Goal: Task Accomplishment & Management: Complete application form

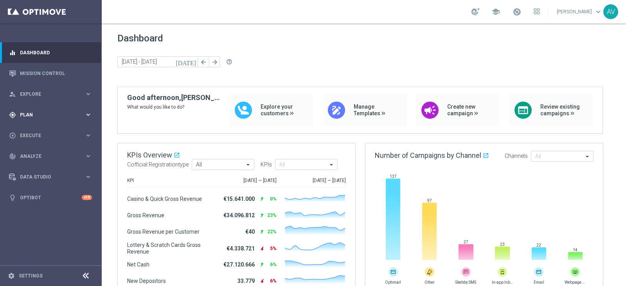
click at [42, 109] on div "gps_fixed Plan keyboard_arrow_right" at bounding box center [50, 114] width 101 height 21
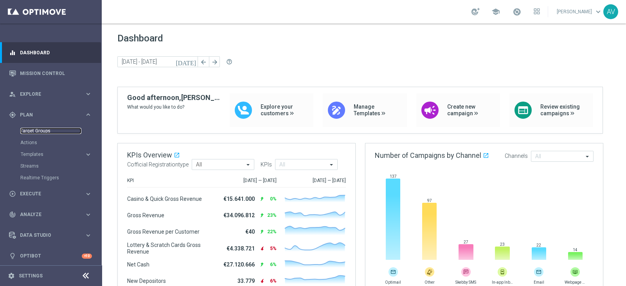
click at [54, 132] on link "Target Groups" at bounding box center [50, 131] width 61 height 6
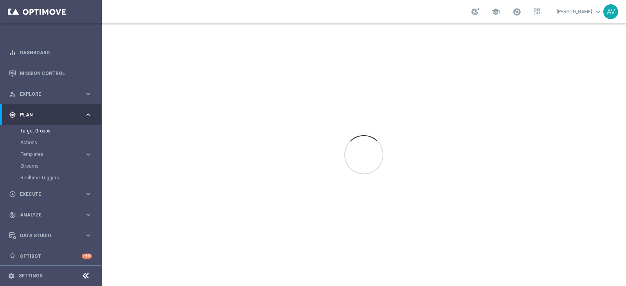
click at [31, 151] on button "Templates keyboard_arrow_right" at bounding box center [56, 154] width 72 height 6
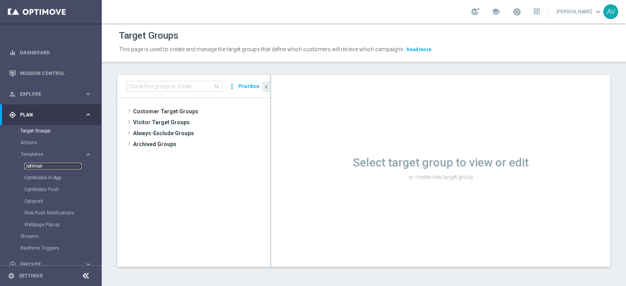
click at [34, 165] on link "Optimail" at bounding box center [52, 166] width 57 height 6
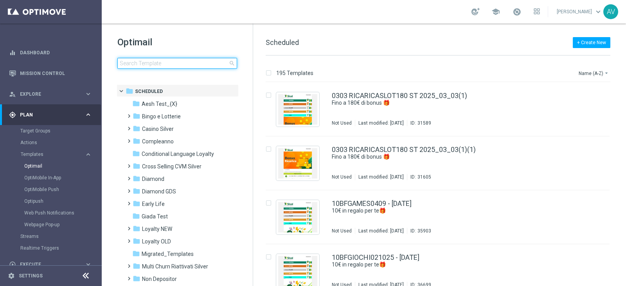
click at [160, 67] on input at bounding box center [177, 63] width 120 height 11
type input "comp"
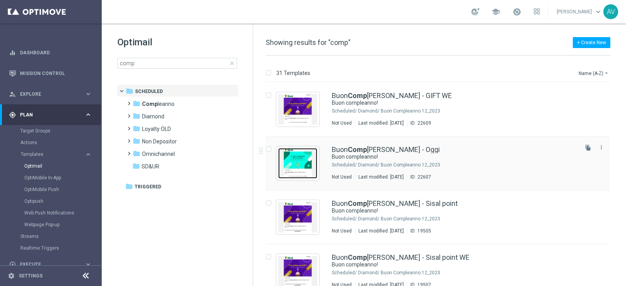
click at [313, 157] on img "Press SPACE to select this row." at bounding box center [297, 163] width 39 height 31
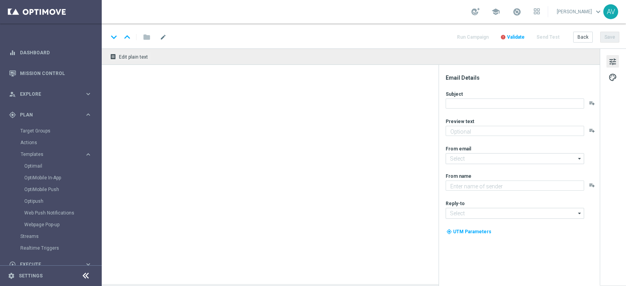
type textarea "Ti aspetta una sorpresa…"
type input "[EMAIL_ADDRESS][DOMAIN_NAME]"
type textarea "Sisal"
type input "[EMAIL_ADDRESS][DOMAIN_NAME]"
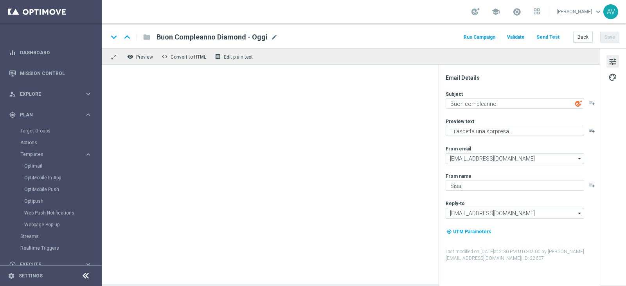
click at [484, 38] on button "Run Campaign" at bounding box center [479, 37] width 34 height 11
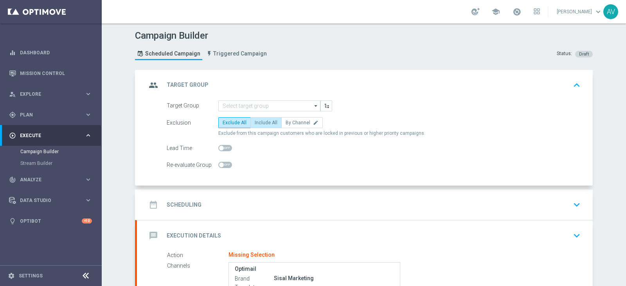
click at [266, 120] on span "Include All" at bounding box center [266, 122] width 23 height 5
click at [260, 122] on input "Include All" at bounding box center [257, 124] width 5 height 5
radio input "true"
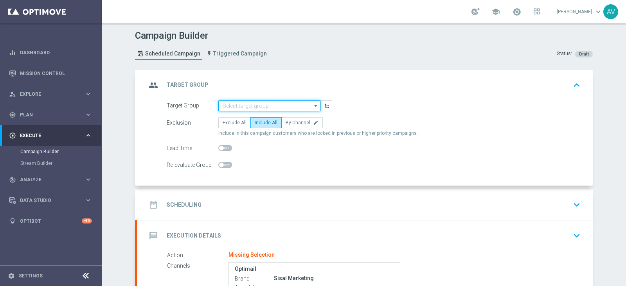
click at [246, 104] on input at bounding box center [269, 106] width 102 height 11
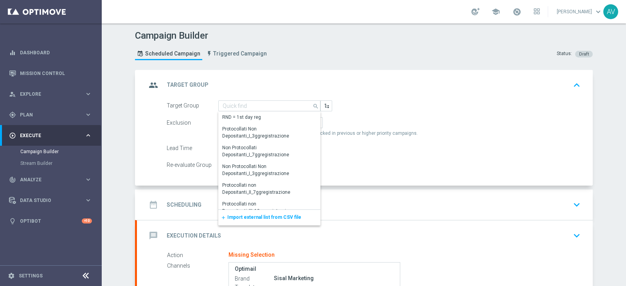
click at [248, 213] on div "add Import external list from CSV file" at bounding box center [269, 218] width 102 height 16
click at [239, 215] on span "Import external list from CSV file" at bounding box center [264, 217] width 74 height 5
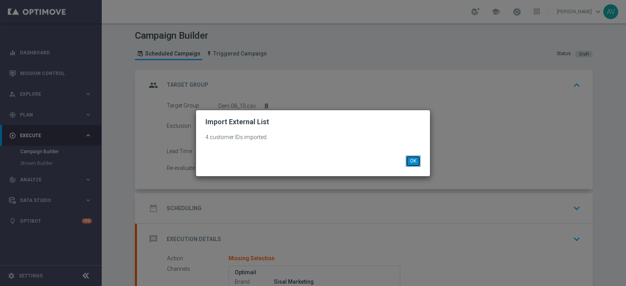
click at [413, 157] on button "OK" at bounding box center [413, 161] width 15 height 11
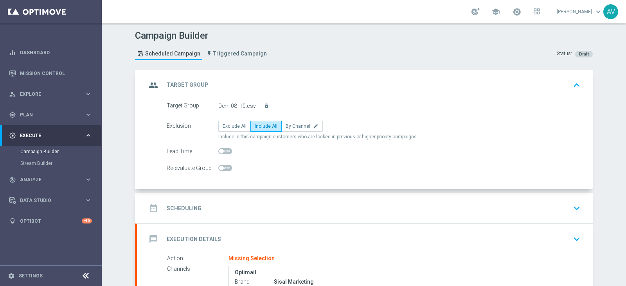
click at [146, 79] on icon "group" at bounding box center [153, 85] width 14 height 14
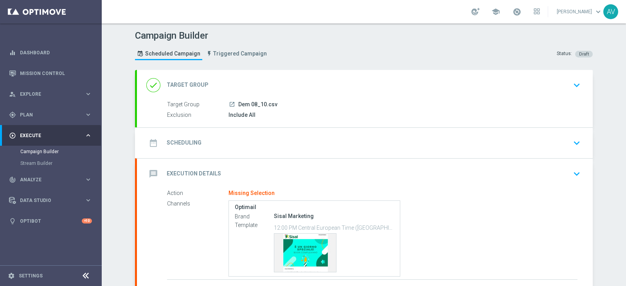
click at [154, 151] on div "date_range Scheduling keyboard_arrow_down" at bounding box center [365, 143] width 456 height 31
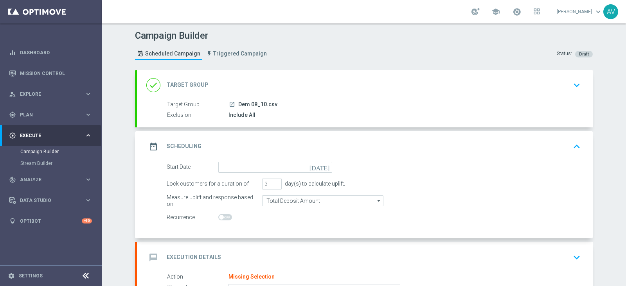
click at [322, 165] on icon "[DATE]" at bounding box center [320, 166] width 23 height 9
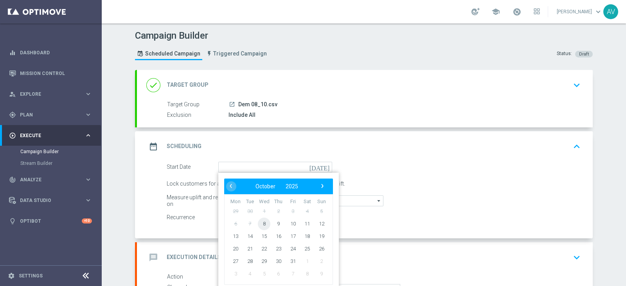
click at [262, 224] on span "8" at bounding box center [264, 223] width 13 height 13
type input "[DATE]"
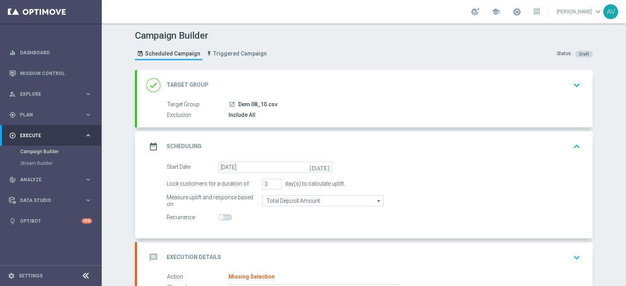
click at [152, 142] on icon "date_range" at bounding box center [153, 147] width 14 height 14
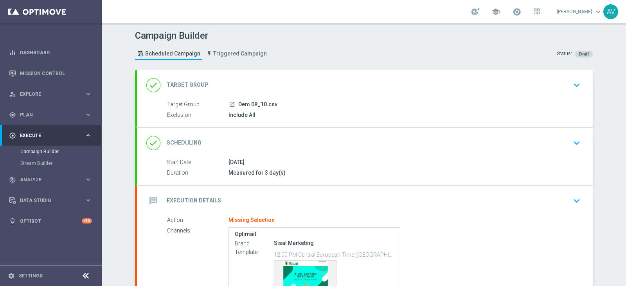
scroll to position [86, 0]
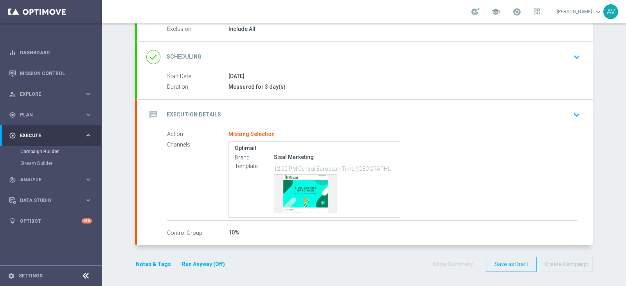
click at [151, 120] on div "message Execution Details keyboard_arrow_down" at bounding box center [364, 115] width 437 height 15
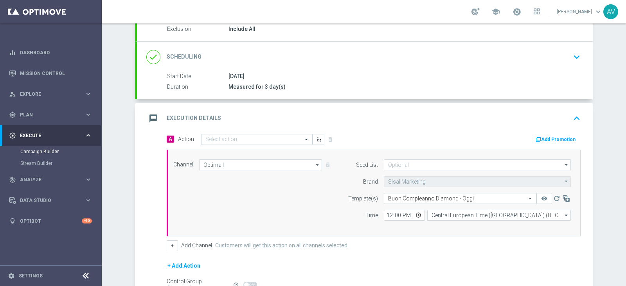
click at [230, 134] on div "Select action" at bounding box center [256, 139] width 111 height 11
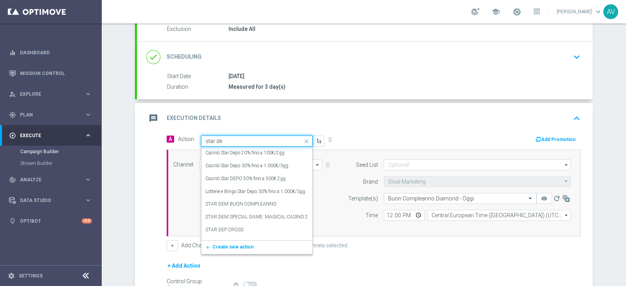
type input "star dem"
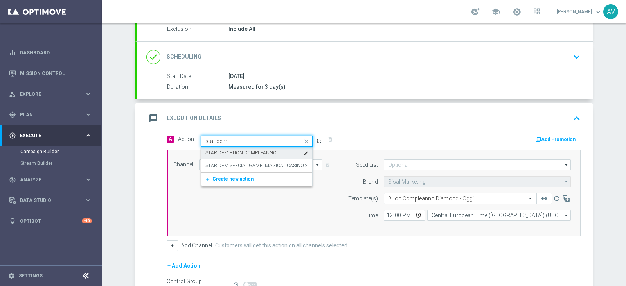
click at [244, 150] on label "STAR DEM BUON COMPLEANNO" at bounding box center [240, 153] width 71 height 7
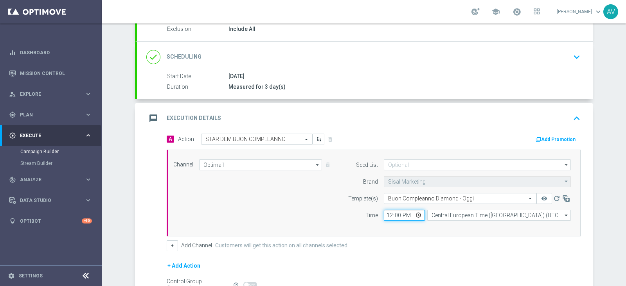
click at [388, 216] on input "12:00" at bounding box center [404, 215] width 41 height 11
type input "15:00"
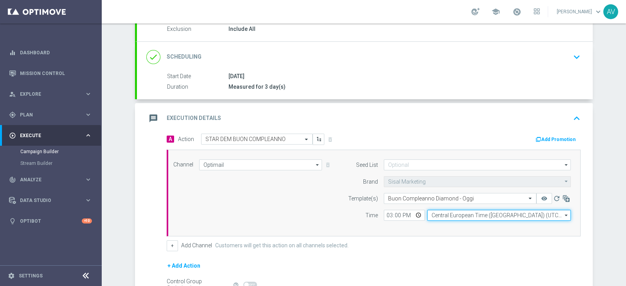
click at [442, 216] on input "Central European Time ([GEOGRAPHIC_DATA]) (UTC +02:00)" at bounding box center [499, 215] width 144 height 11
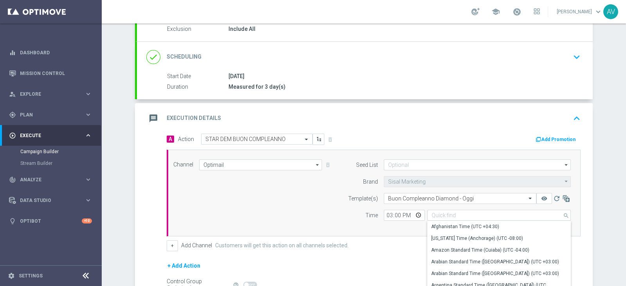
click at [306, 237] on div "A Action Select action STAR DEM BUON COMPLEANNO delete_forever Add Promotion Ch…" at bounding box center [374, 193] width 426 height 118
type input "Central European Time ([GEOGRAPHIC_DATA]) (UTC +02:00)"
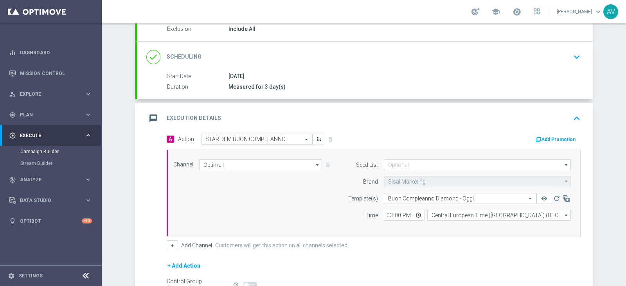
scroll to position [173, 0]
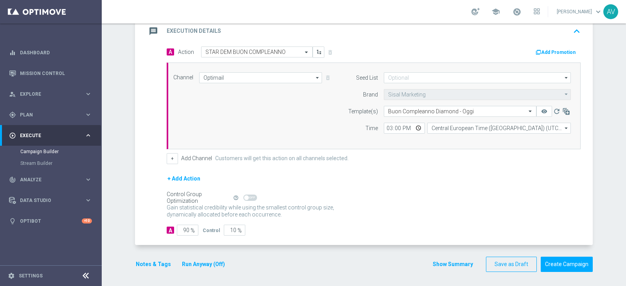
click at [191, 228] on span "%" at bounding box center [193, 231] width 4 height 7
click at [182, 227] on input "90" at bounding box center [188, 230] width 22 height 11
type input "0"
type input "100"
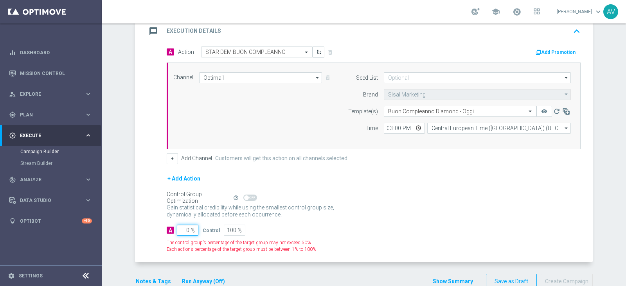
type input "10"
type input "90"
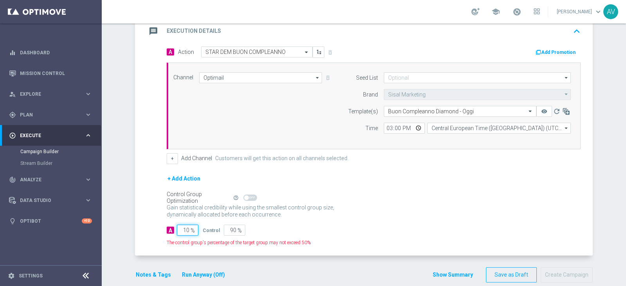
type input "100"
type input "0"
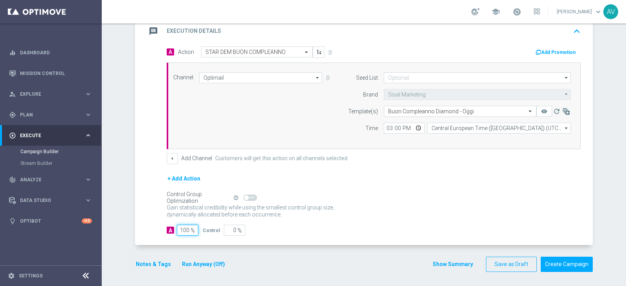
type input "100"
click at [151, 29] on icon "message" at bounding box center [153, 31] width 14 height 14
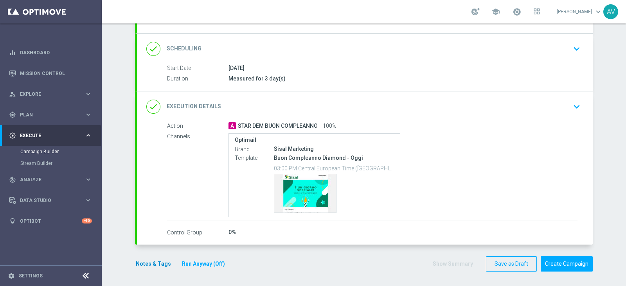
scroll to position [94, 0]
click at [146, 261] on button "Notes & Tags" at bounding box center [153, 265] width 37 height 10
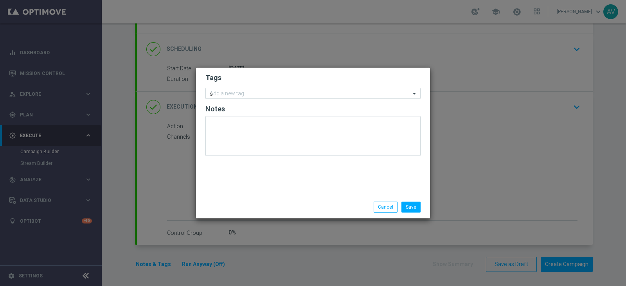
click at [233, 94] on input "s" at bounding box center [310, 94] width 201 height 7
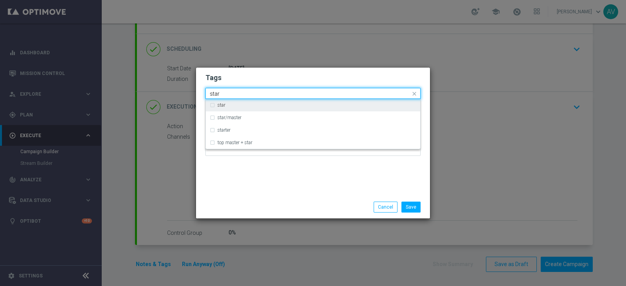
click at [216, 104] on div "star" at bounding box center [313, 105] width 207 height 13
type input "star"
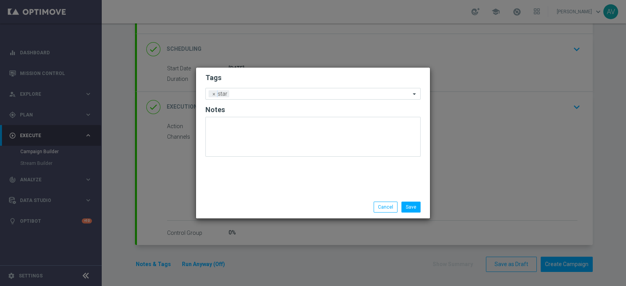
click at [286, 191] on div "Tags Add a new tag × star Notes" at bounding box center [313, 132] width 234 height 128
click at [261, 93] on input "text" at bounding box center [321, 94] width 178 height 7
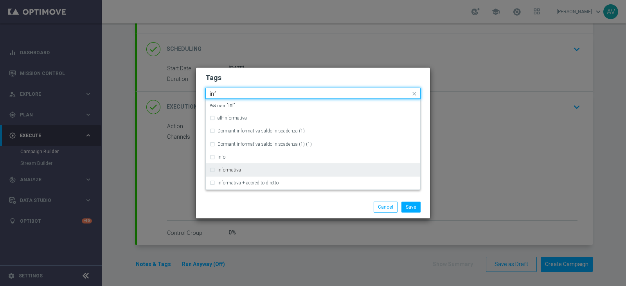
click at [227, 167] on div "informativa" at bounding box center [313, 170] width 207 height 13
type input "inf"
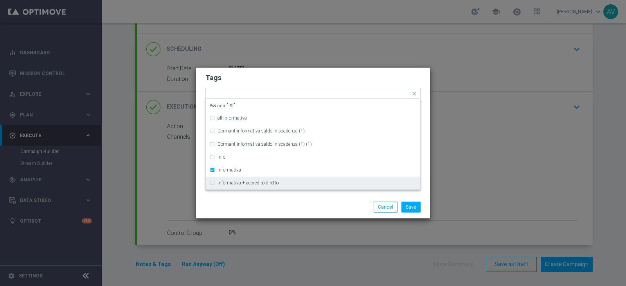
click at [271, 196] on div "Save Cancel" at bounding box center [313, 207] width 234 height 23
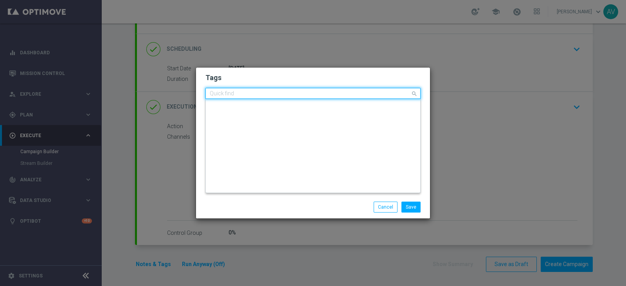
scroll to position [0, 0]
click at [292, 95] on input "text" at bounding box center [310, 94] width 201 height 7
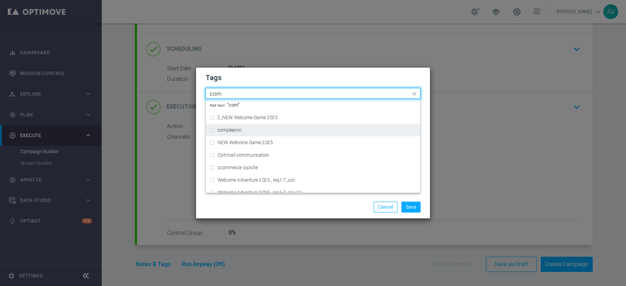
click at [233, 128] on label "compleanni" at bounding box center [229, 130] width 24 height 5
type input "com"
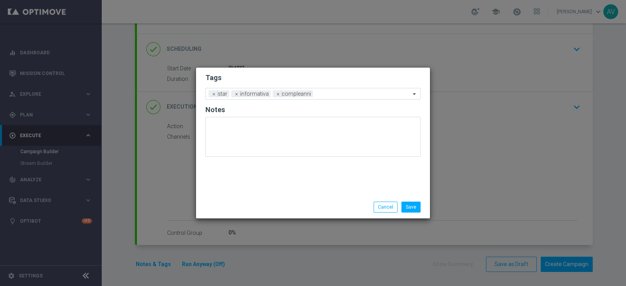
click at [303, 203] on div "Save Cancel" at bounding box center [350, 207] width 151 height 11
click at [415, 207] on button "Save" at bounding box center [410, 207] width 19 height 11
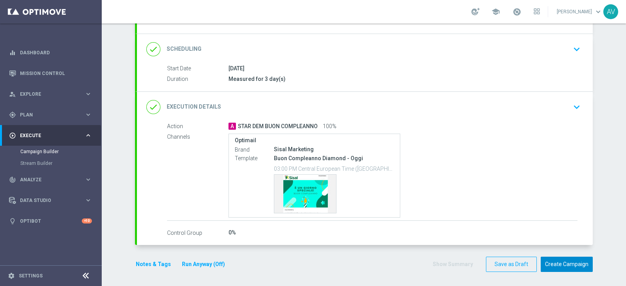
click at [561, 264] on button "Create Campaign" at bounding box center [567, 264] width 52 height 15
